Goal: Task Accomplishment & Management: Manage account settings

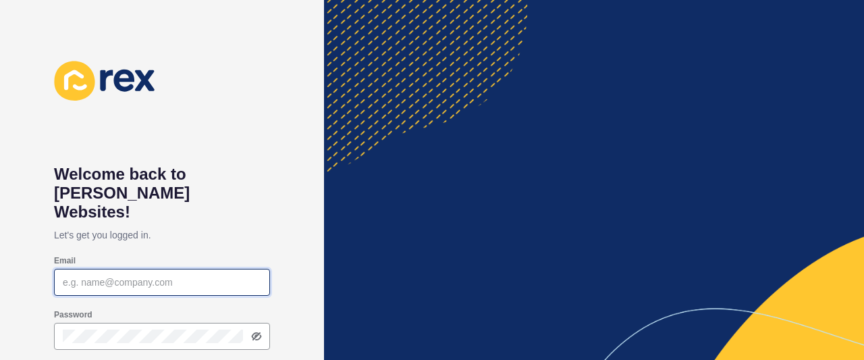
click at [134, 275] on input "Email" at bounding box center [162, 281] width 198 height 13
type input "K"
type input "[EMAIL_ADDRESS][DOMAIN_NAME]"
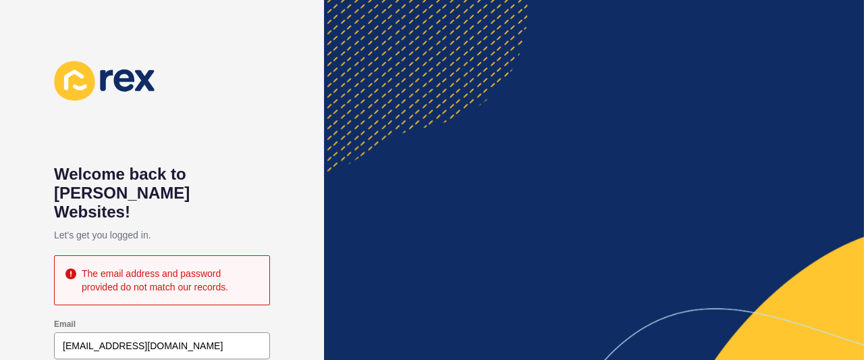
click at [265, 193] on h1 "Welcome back to [PERSON_NAME] Websites!" at bounding box center [162, 193] width 216 height 57
click at [241, 333] on div "kmahajan@ypa.com.au" at bounding box center [162, 345] width 216 height 27
click at [304, 285] on div "Welcome back to Rex Websites! Let's get you logged in. The email address and pa…" at bounding box center [162, 180] width 324 height 360
click at [70, 269] on icon at bounding box center [70, 274] width 11 height 11
click at [94, 61] on icon at bounding box center [104, 81] width 101 height 40
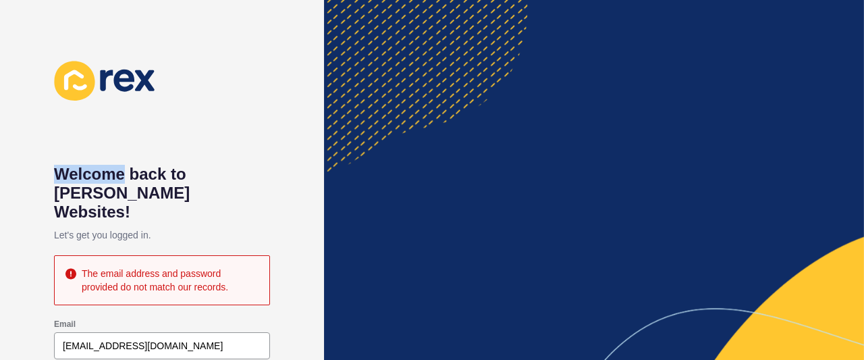
click at [94, 61] on icon at bounding box center [104, 81] width 101 height 40
click at [845, 326] on div at bounding box center [594, 180] width 540 height 360
drag, startPoint x: 845, startPoint y: 326, endPoint x: 559, endPoint y: 160, distance: 330.8
click at [559, 160] on div at bounding box center [594, 180] width 540 height 360
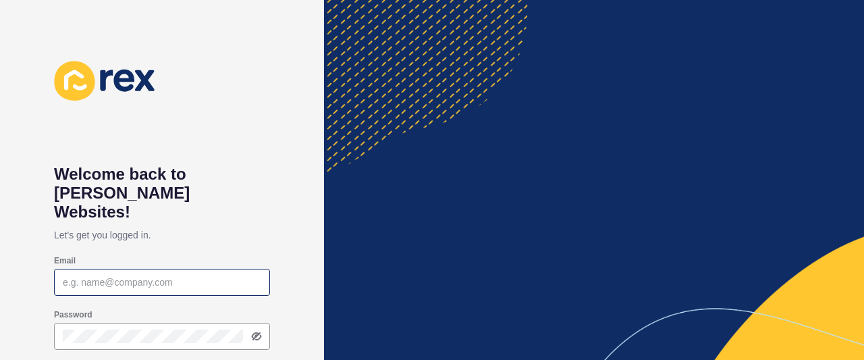
click at [188, 275] on div at bounding box center [162, 282] width 216 height 27
click at [256, 333] on icon at bounding box center [257, 336] width 8 height 7
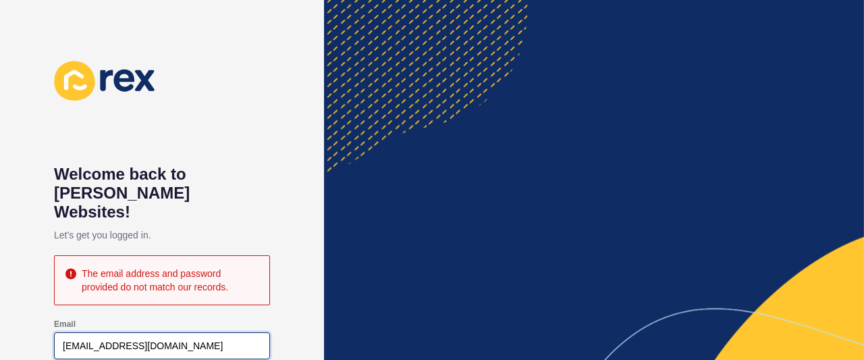
click at [159, 339] on input "kmahajan@ypa.com" at bounding box center [162, 345] width 198 height 13
type input "k"
type input "kmahajan"
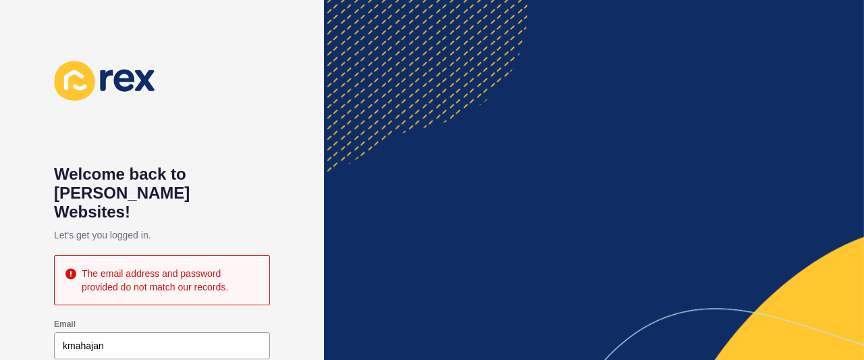
click at [252, 221] on p "Let's get you logged in." at bounding box center [162, 234] width 216 height 27
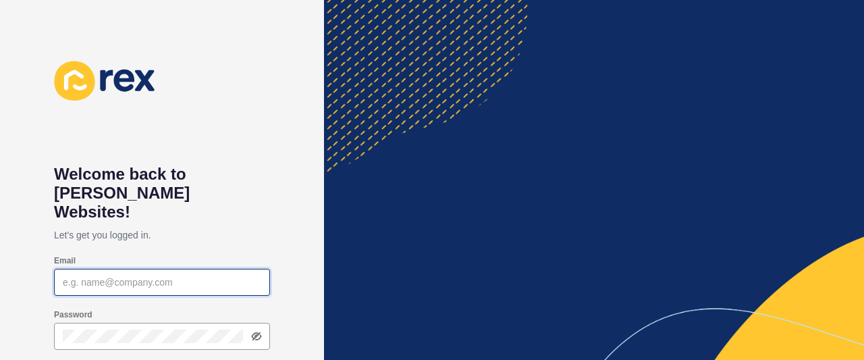
click at [169, 275] on input "Email" at bounding box center [162, 281] width 198 height 13
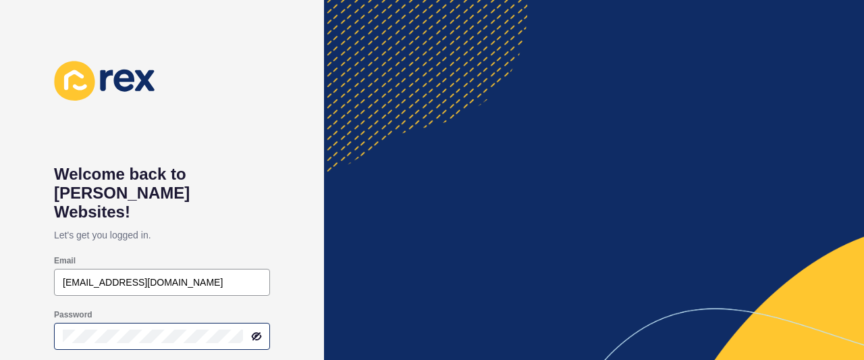
click at [254, 331] on icon at bounding box center [256, 336] width 11 height 11
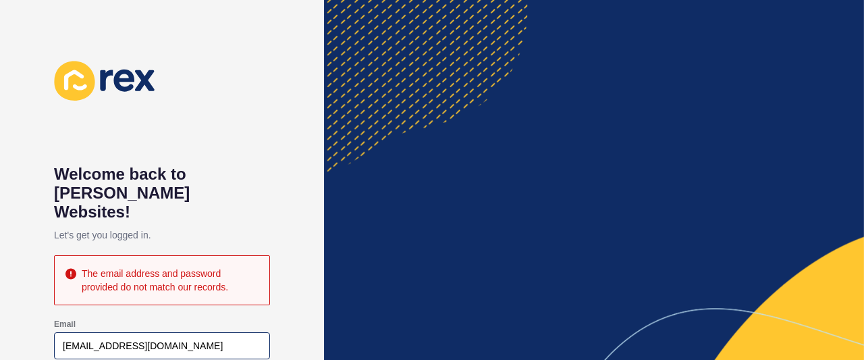
drag, startPoint x: 192, startPoint y: 314, endPoint x: 187, endPoint y: 327, distance: 13.7
click at [187, 332] on div "kmahajan@ypa.com.au" at bounding box center [162, 345] width 216 height 27
click at [187, 339] on input "kmahajan@ypa.com.au" at bounding box center [162, 345] width 198 height 13
click at [306, 339] on div "Welcome back to Rex Websites! Let's get you logged in. The email address and pa…" at bounding box center [162, 180] width 324 height 360
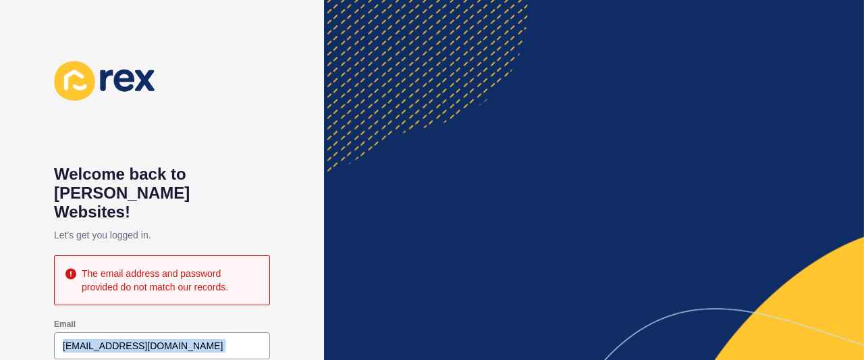
click at [306, 339] on div "Welcome back to Rex Websites! Let's get you logged in. The email address and pa…" at bounding box center [162, 180] width 324 height 360
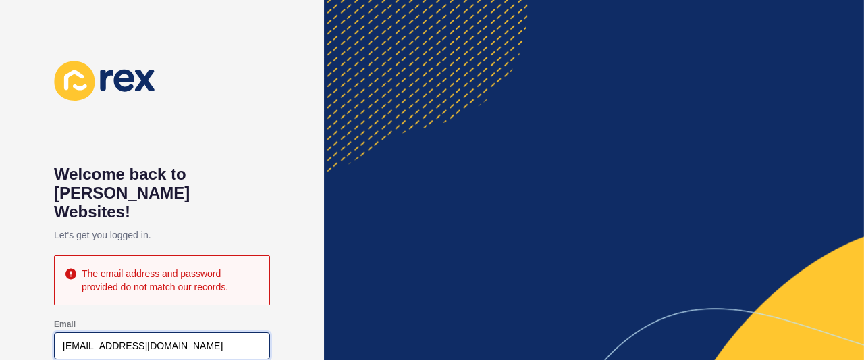
click at [185, 339] on input "kmahajan@ypa.com.au" at bounding box center [162, 345] width 198 height 13
type input "k"
drag, startPoint x: 185, startPoint y: 319, endPoint x: 183, endPoint y: 271, distance: 48.6
click at [183, 271] on div "Welcome back to Rex Websites! Let's get you logged in. The email address and pa…" at bounding box center [162, 180] width 216 height 238
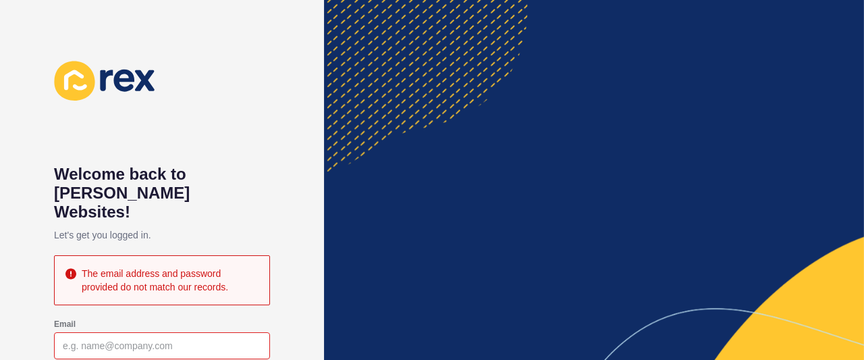
click at [202, 221] on p "Let's get you logged in." at bounding box center [162, 234] width 216 height 27
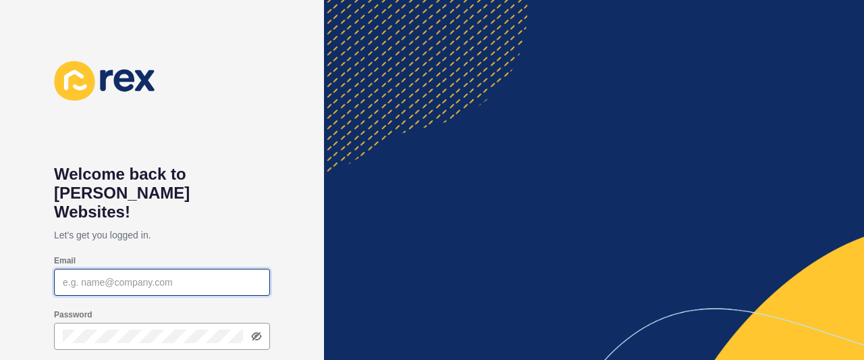
click at [181, 275] on input "Email" at bounding box center [162, 281] width 198 height 13
type input "[EMAIL_ADDRESS][DOMAIN_NAME]"
